Goal: Navigation & Orientation: Find specific page/section

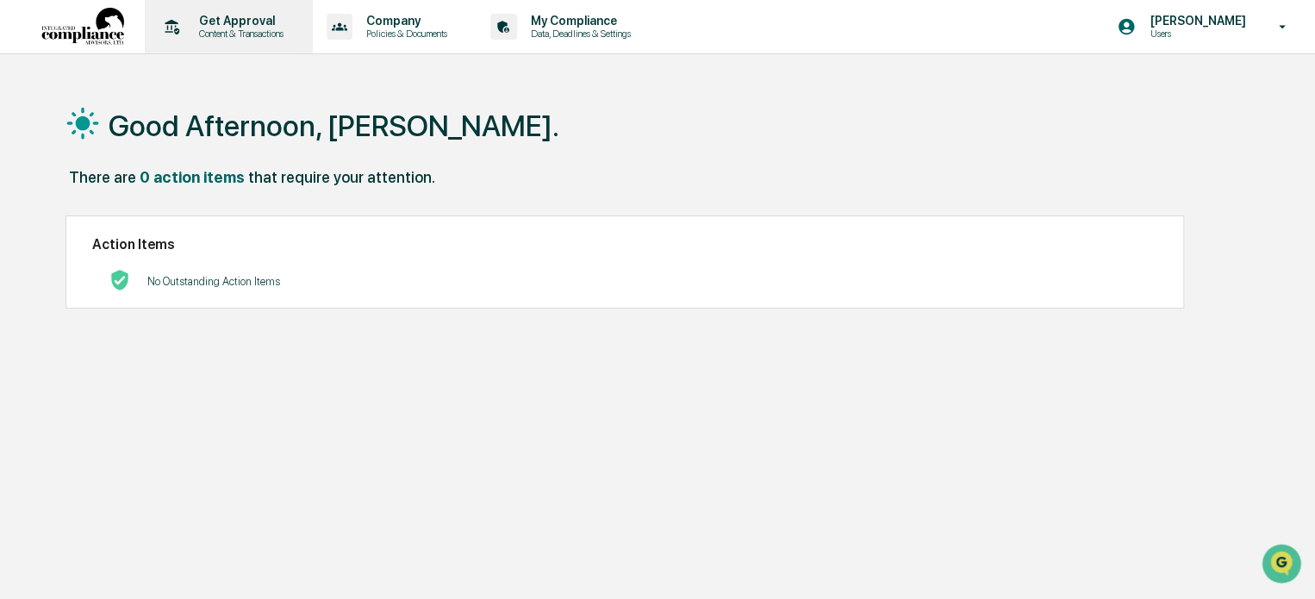
click at [248, 34] on p "Content & Transactions" at bounding box center [238, 34] width 107 height 12
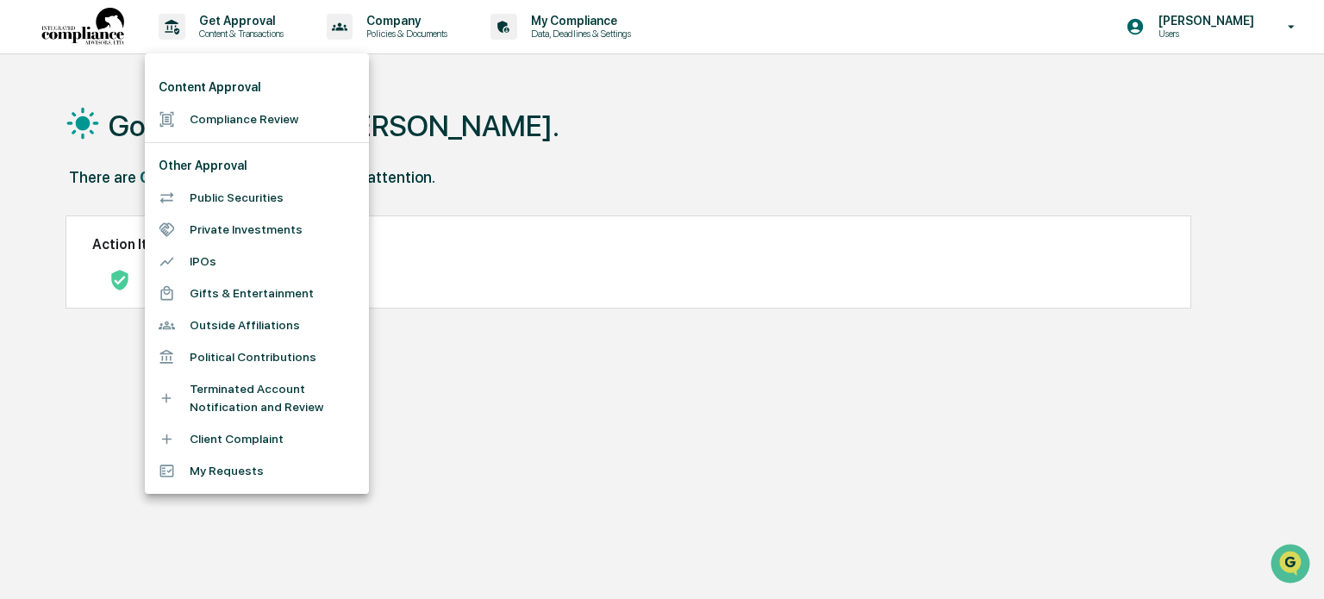
click at [75, 78] on div at bounding box center [662, 299] width 1324 height 599
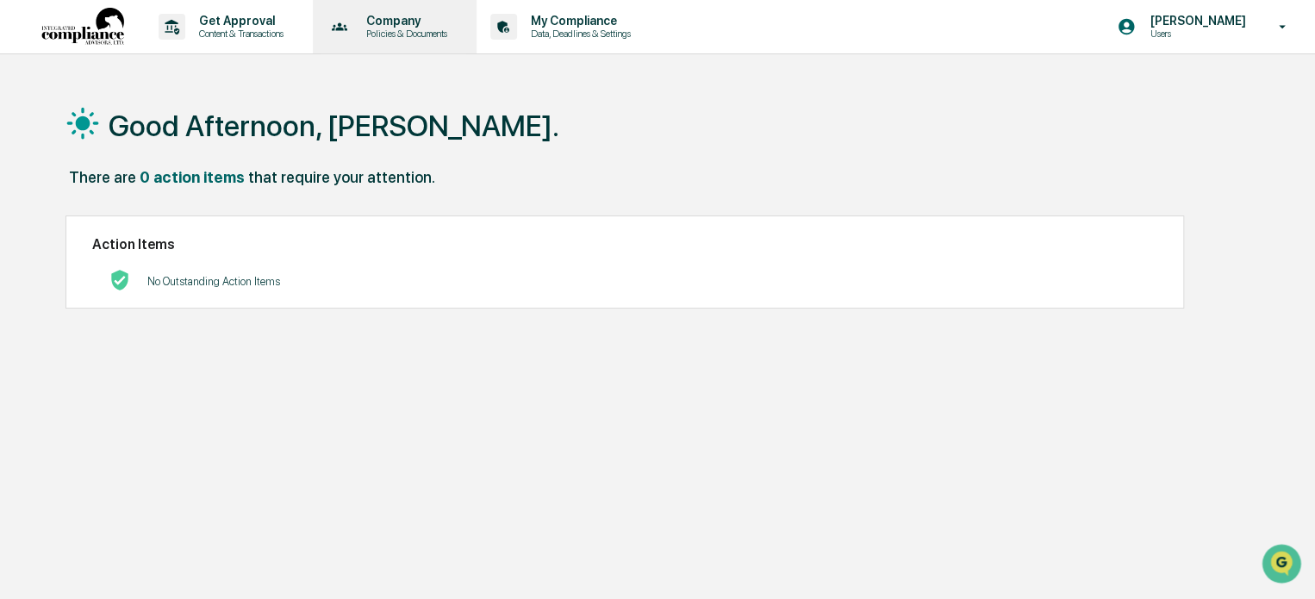
click at [390, 20] on p "Company" at bounding box center [403, 21] width 103 height 14
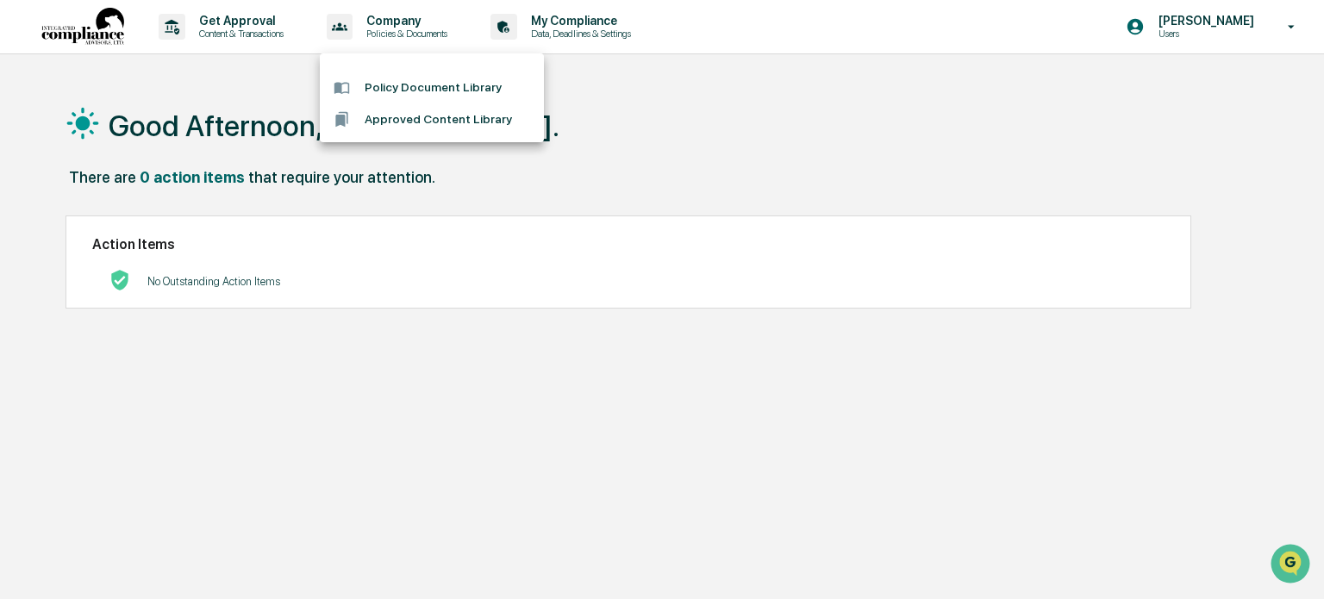
click at [609, 30] on div at bounding box center [662, 299] width 1324 height 599
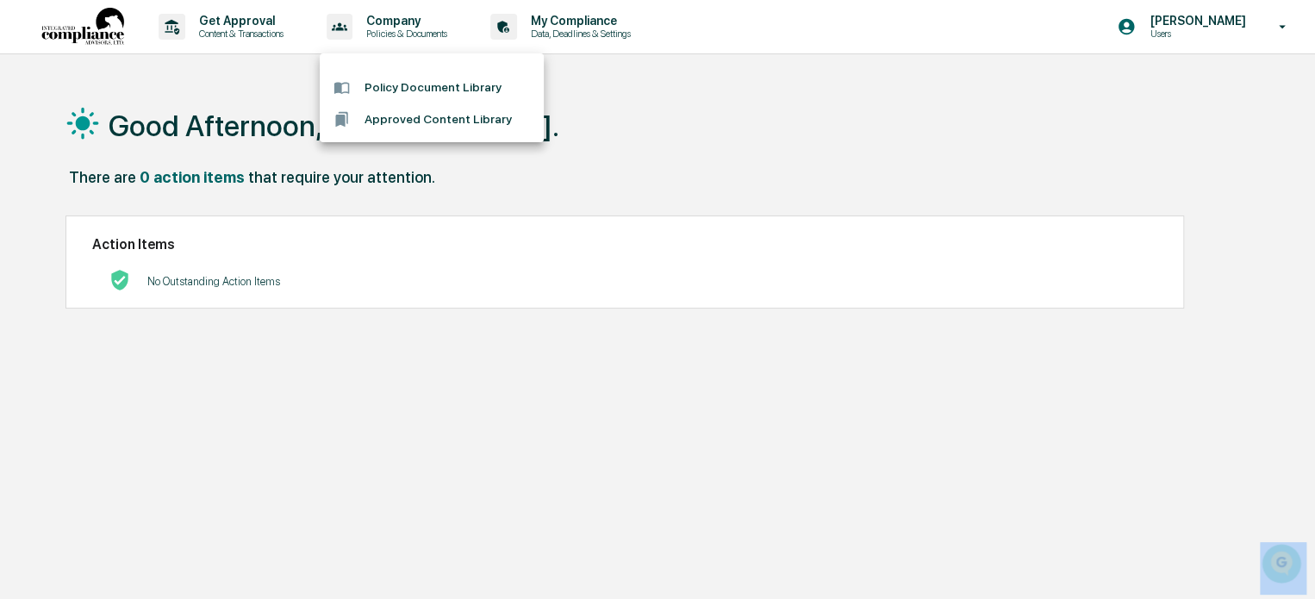
click at [609, 30] on div at bounding box center [657, 299] width 1315 height 599
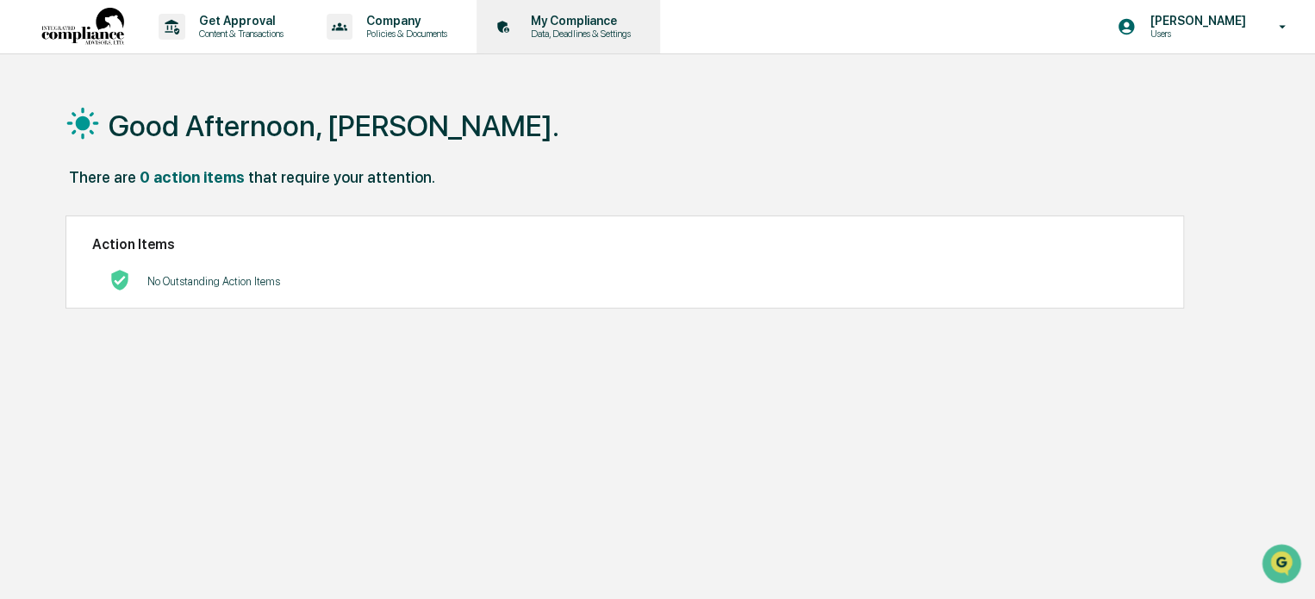
click at [573, 29] on p "Data, Deadlines & Settings" at bounding box center [578, 34] width 122 height 12
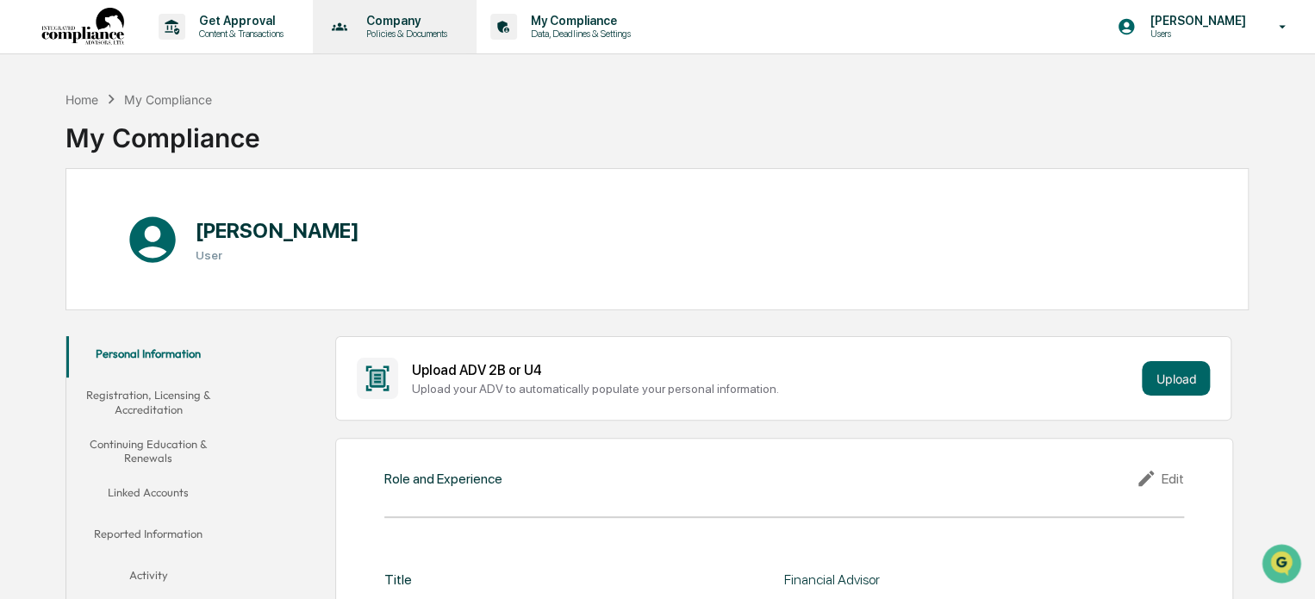
click at [412, 27] on p "Company" at bounding box center [403, 21] width 103 height 14
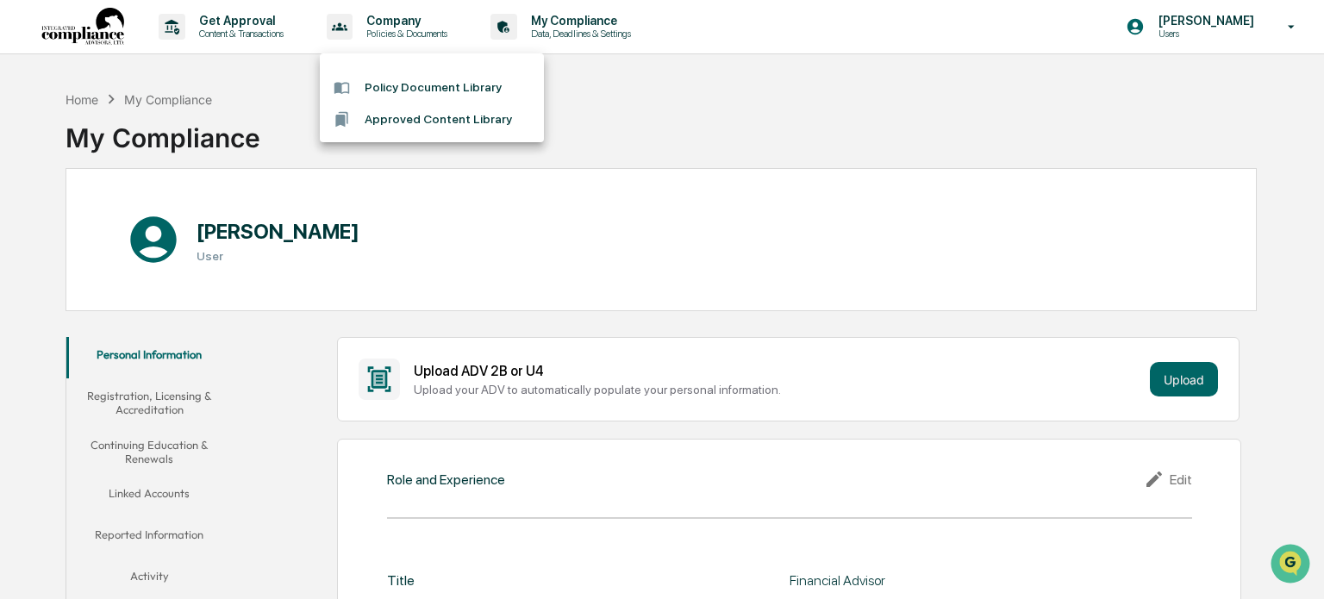
click at [403, 87] on li "Policy Document Library" at bounding box center [432, 88] width 224 height 32
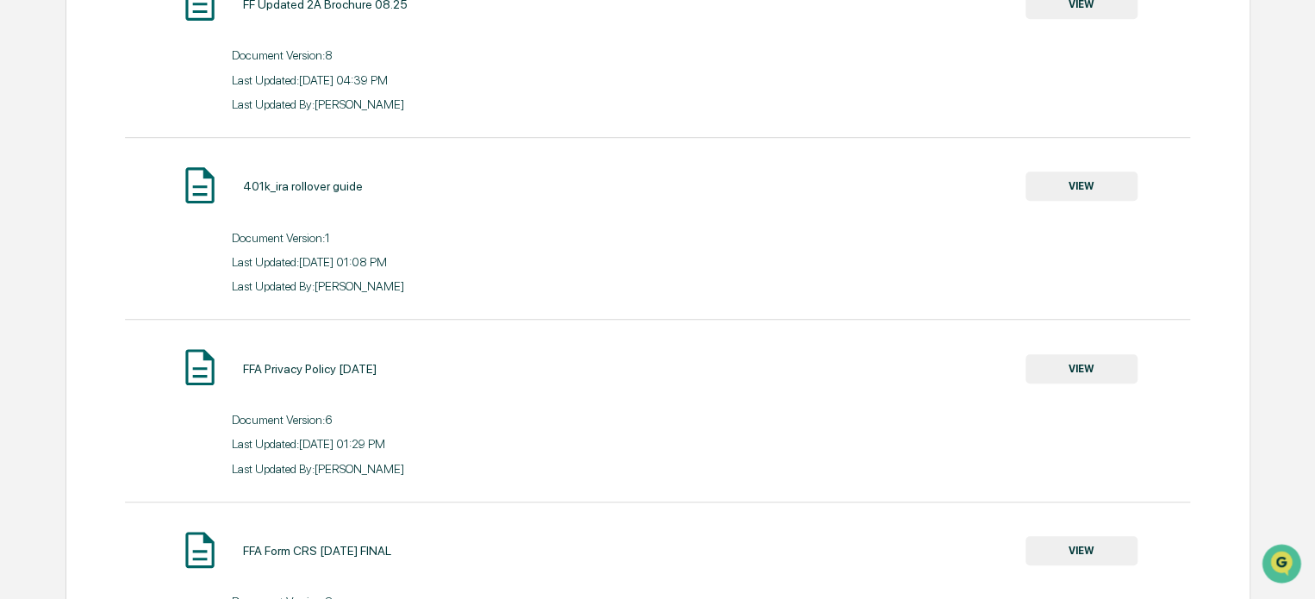
scroll to position [409, 0]
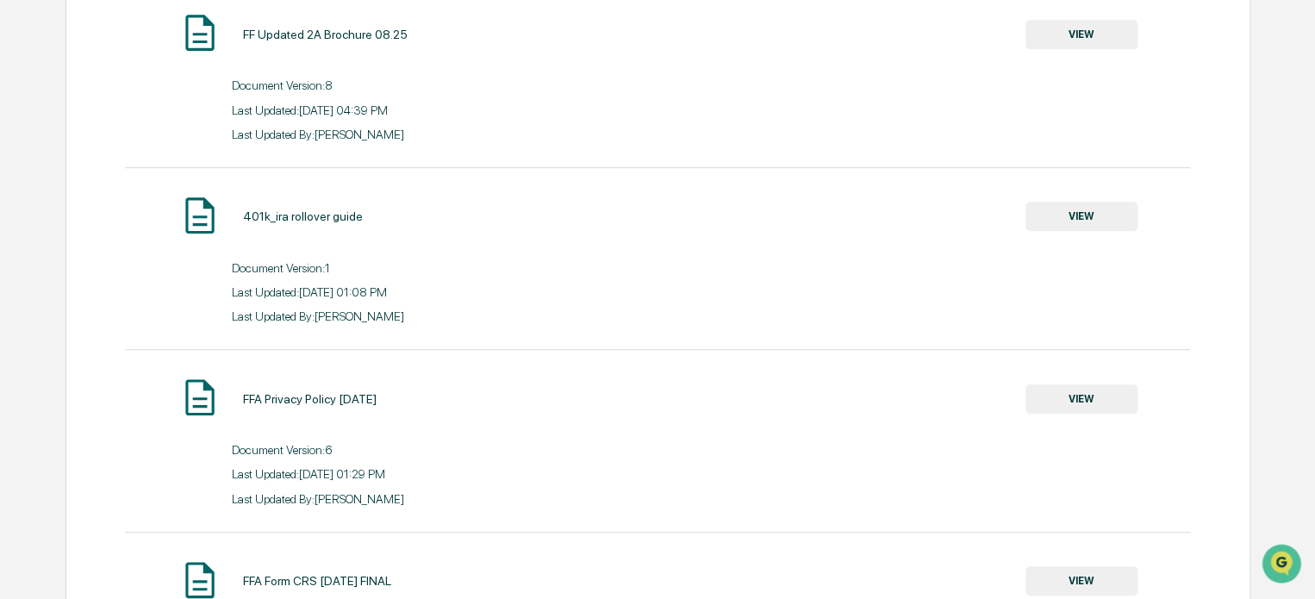
click at [1058, 211] on button "VIEW" at bounding box center [1081, 216] width 112 height 29
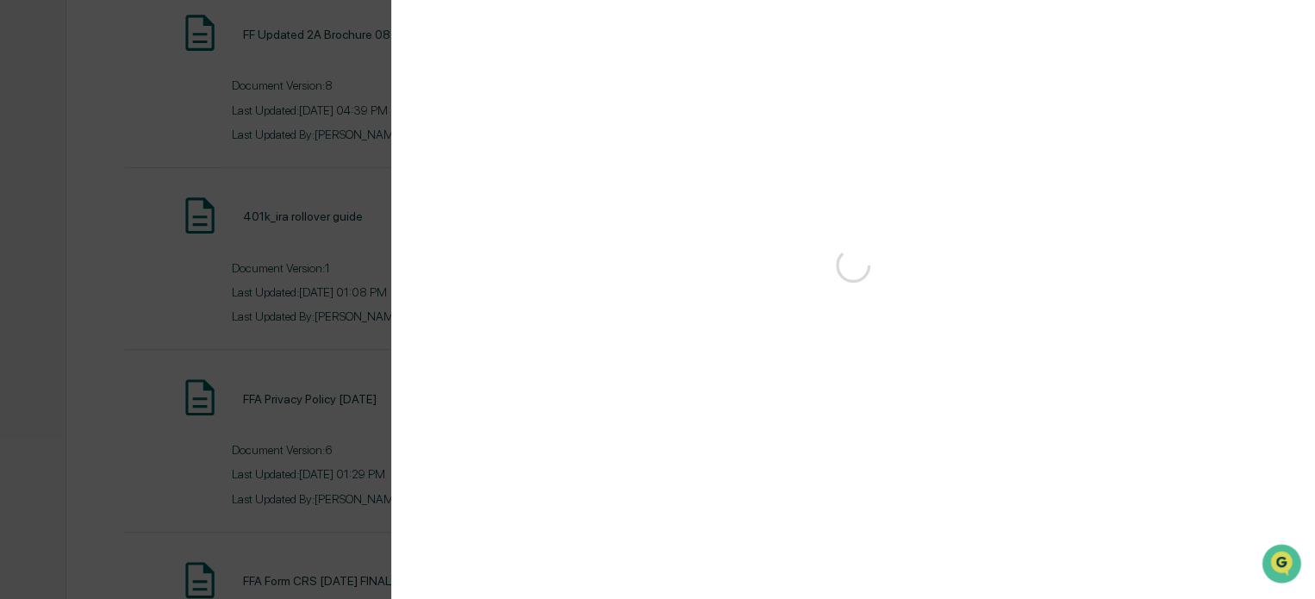
click at [1058, 211] on div "Version History" at bounding box center [657, 299] width 1315 height 599
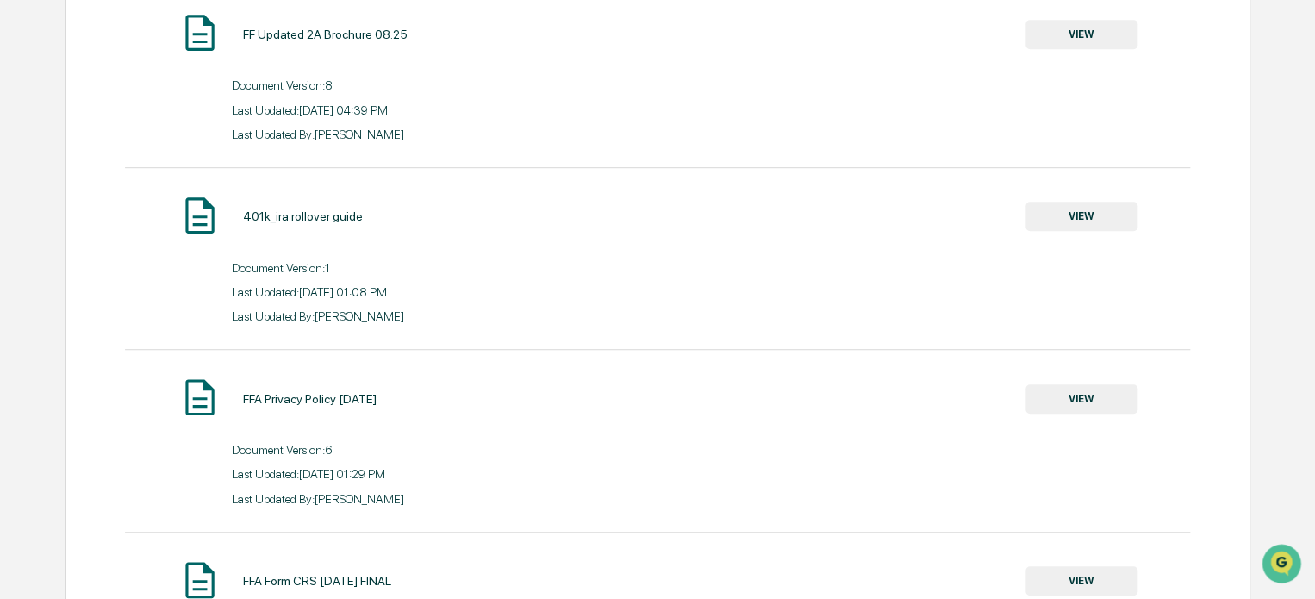
click at [1076, 222] on button "VIEW" at bounding box center [1081, 216] width 112 height 29
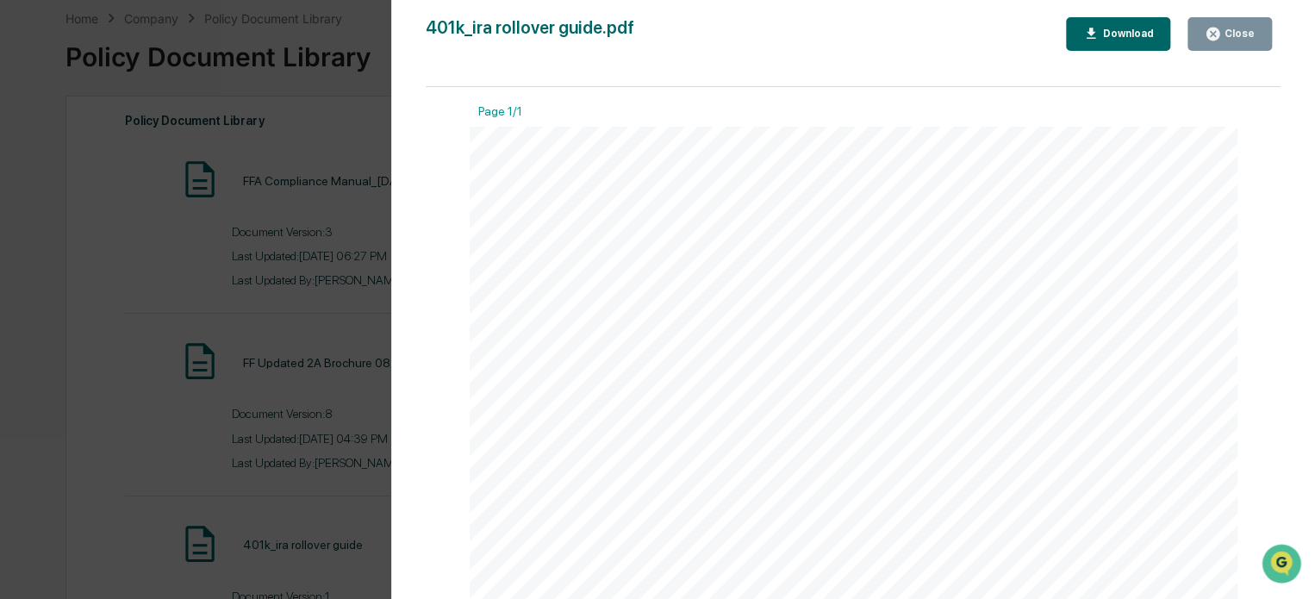
scroll to position [0, 0]
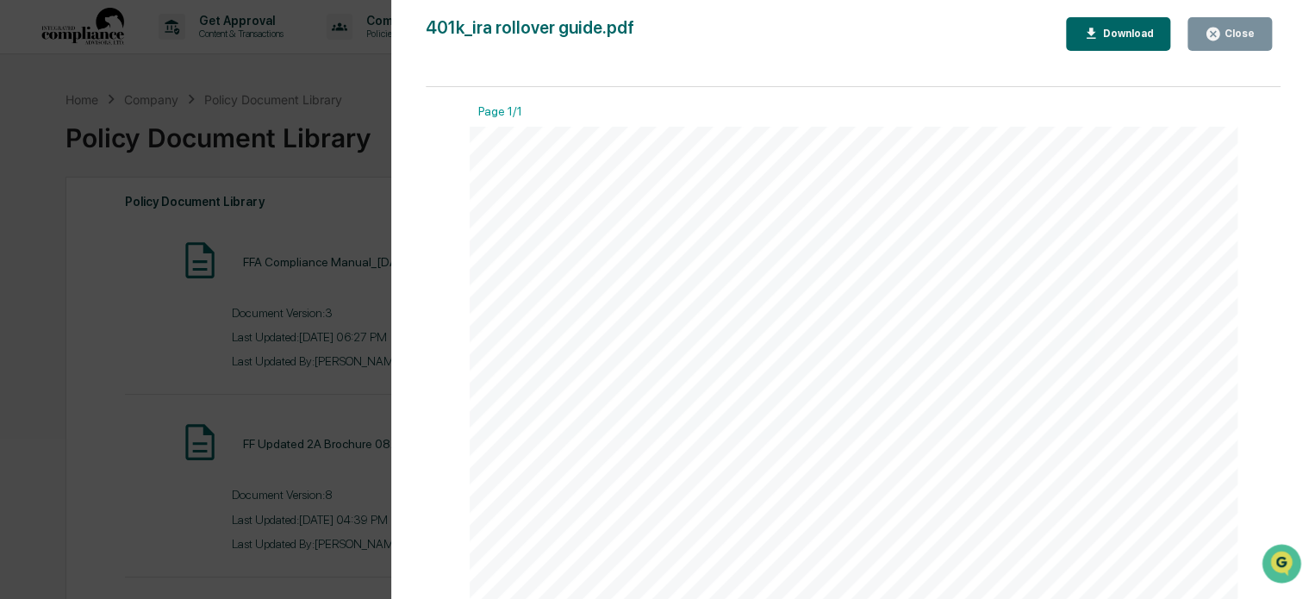
click at [1215, 37] on icon "button" at bounding box center [1212, 34] width 13 height 13
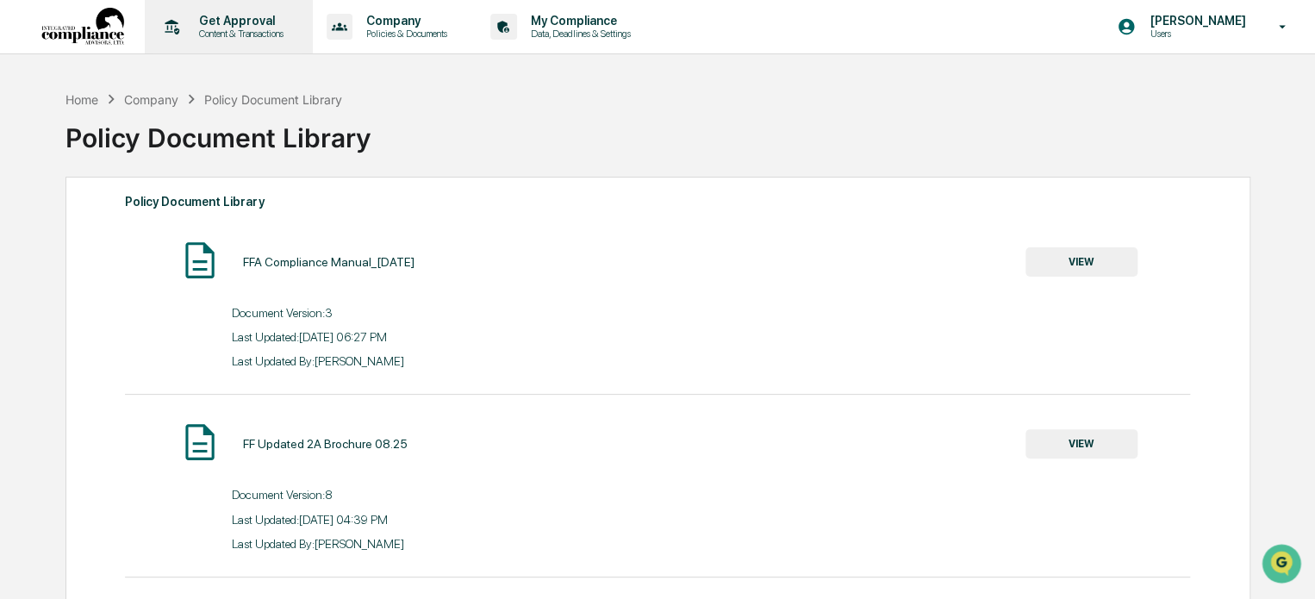
click at [215, 27] on p "Get Approval" at bounding box center [238, 21] width 107 height 14
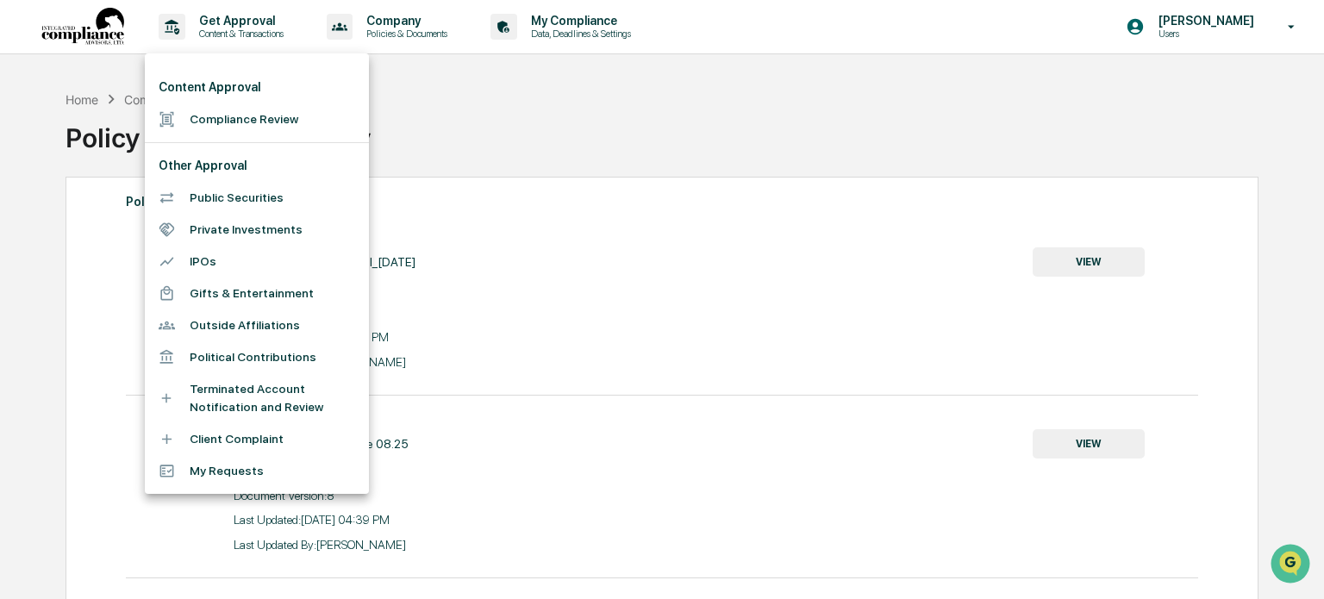
click at [393, 27] on div at bounding box center [662, 299] width 1324 height 599
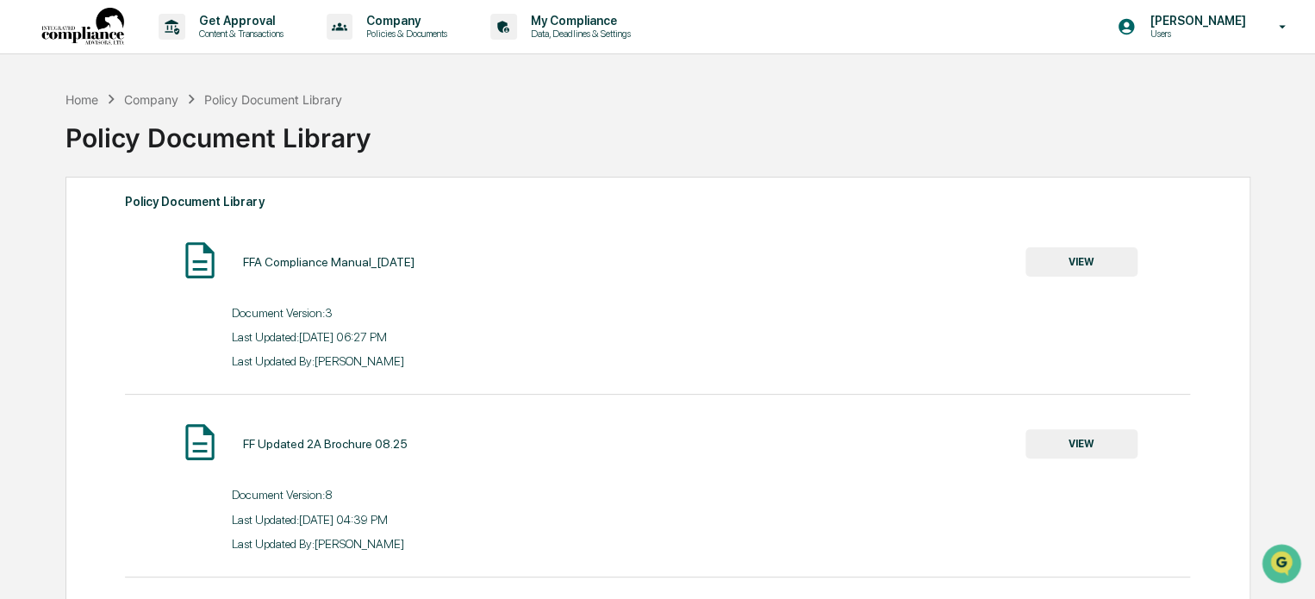
drag, startPoint x: 393, startPoint y: 27, endPoint x: 402, endPoint y: 20, distance: 11.0
click at [393, 27] on div at bounding box center [657, 299] width 1315 height 599
click at [411, 32] on p "Policies & Documents" at bounding box center [403, 34] width 103 height 12
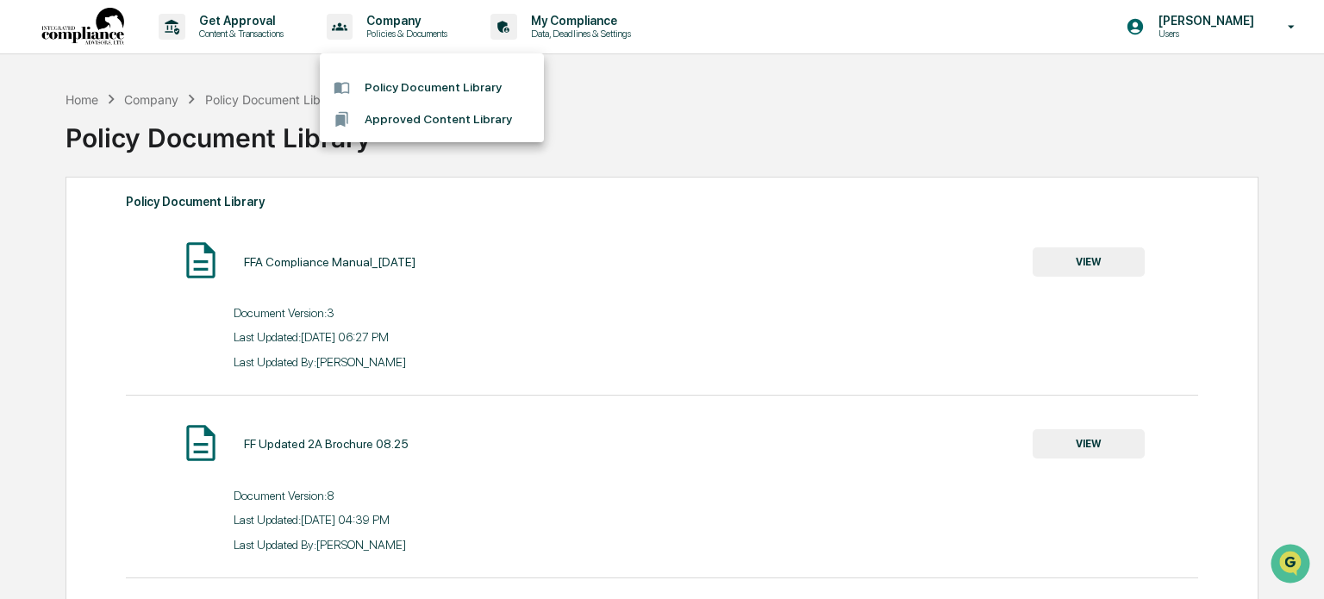
click at [415, 120] on li "Approved Content Library" at bounding box center [432, 119] width 224 height 32
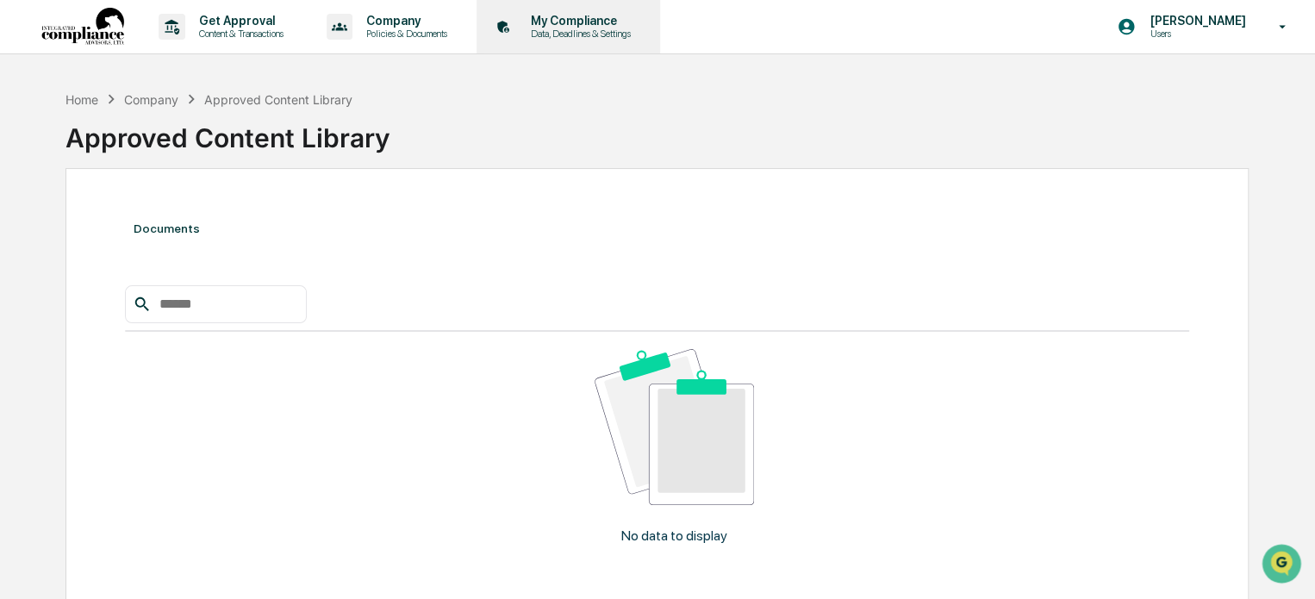
click at [567, 21] on p "My Compliance" at bounding box center [578, 21] width 122 height 14
